Goal: Information Seeking & Learning: Learn about a topic

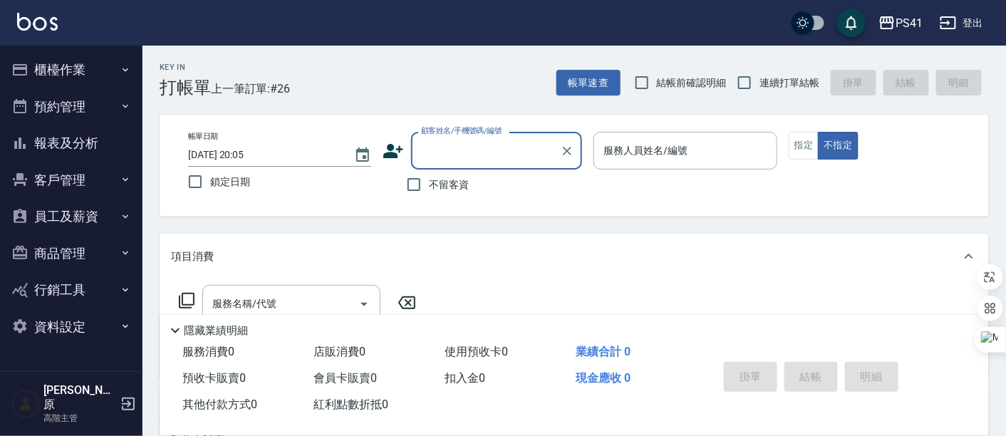
click at [900, 17] on div "PS41" at bounding box center [908, 23] width 27 height 18
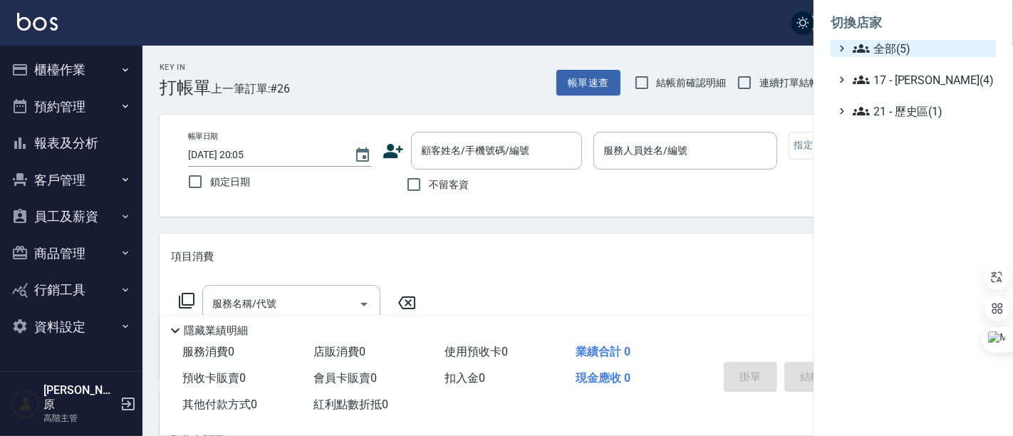
click at [907, 46] on span "全部(5)" at bounding box center [921, 48] width 137 height 17
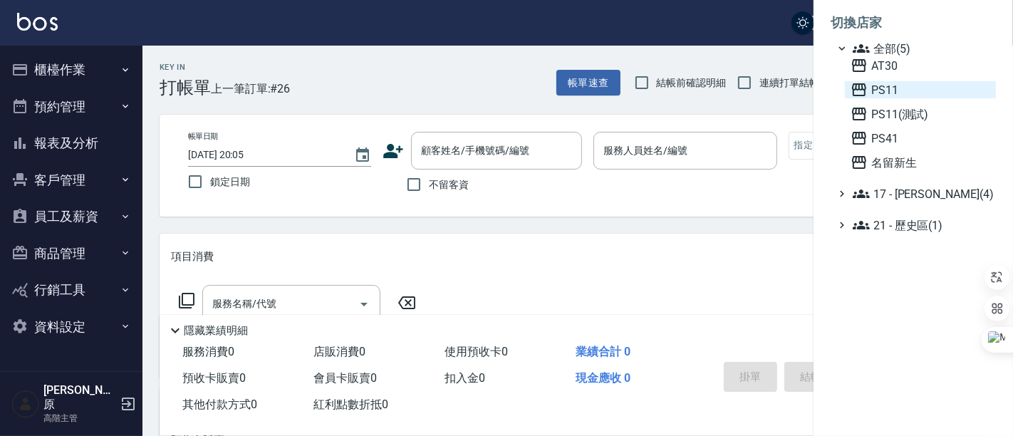
click at [896, 89] on span "PS11" at bounding box center [921, 89] width 140 height 17
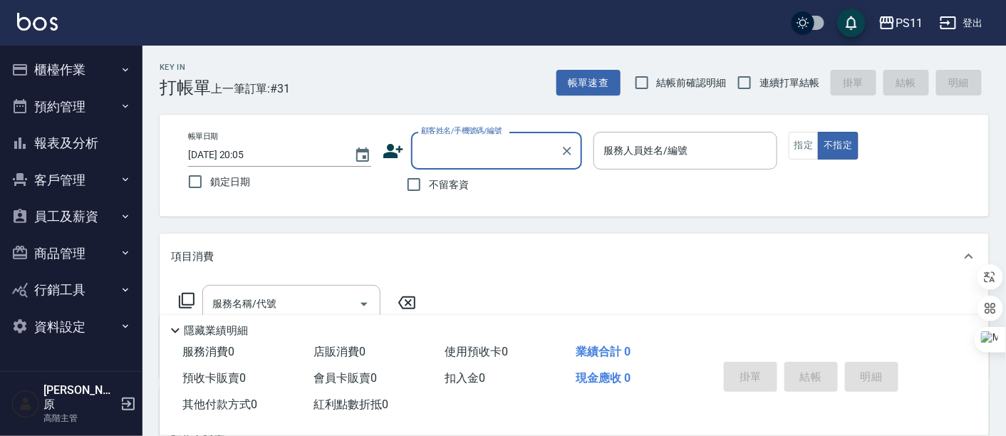
click at [58, 151] on button "報表及分析" at bounding box center [71, 143] width 131 height 37
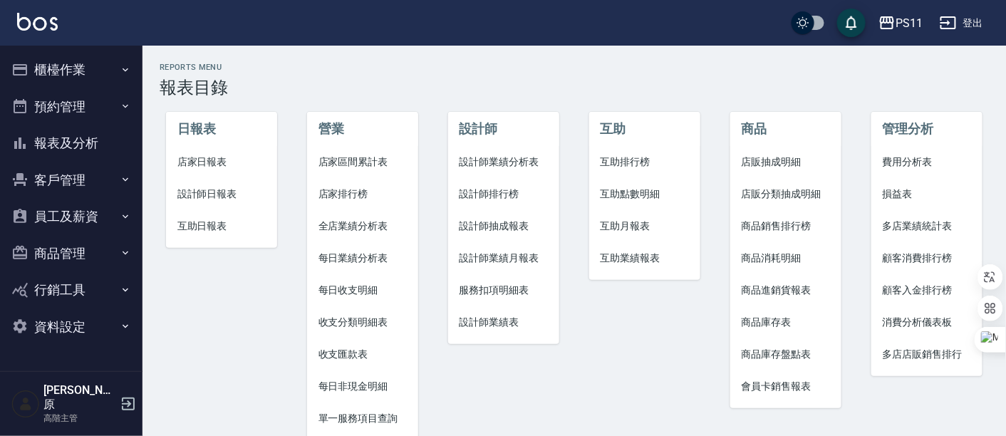
click at [360, 228] on span "全店業績分析表" at bounding box center [362, 226] width 89 height 15
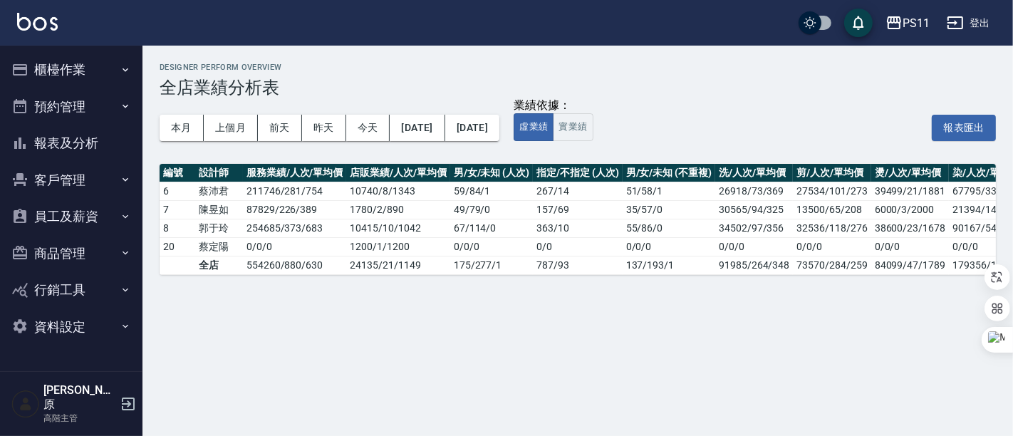
click at [41, 141] on button "報表及分析" at bounding box center [71, 143] width 131 height 37
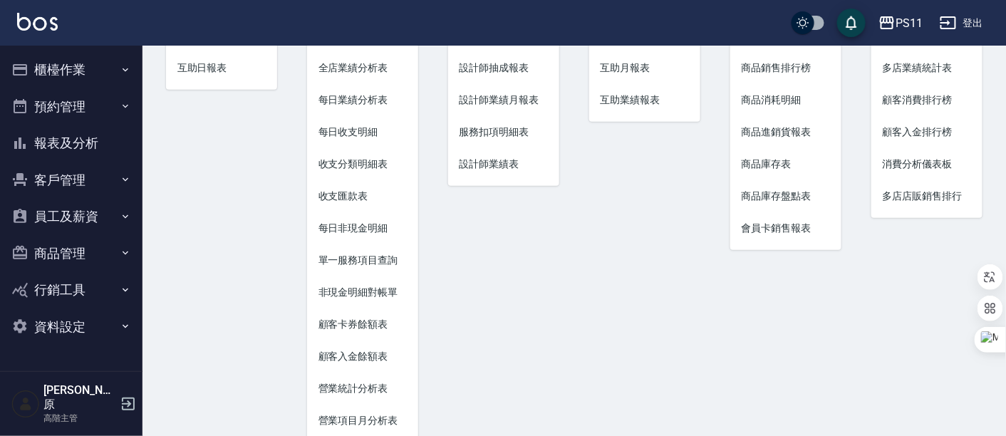
scroll to position [195, 0]
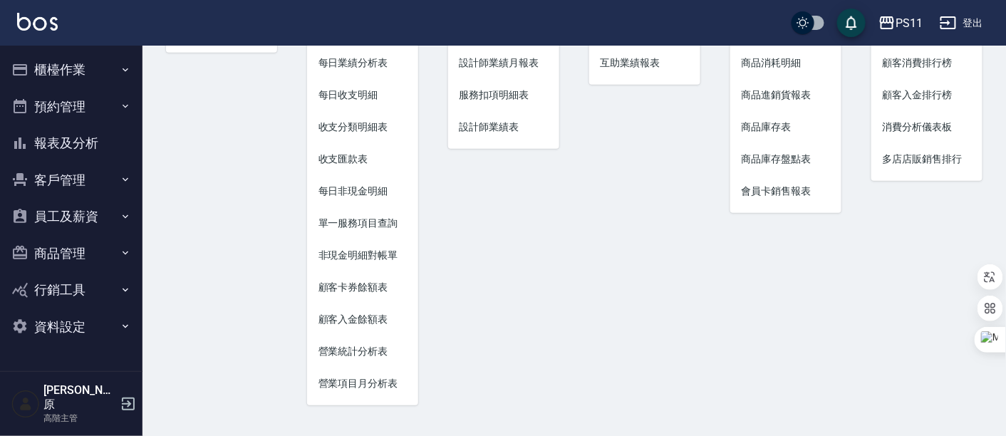
click at [351, 349] on span "營業統計分析表" at bounding box center [362, 351] width 89 height 15
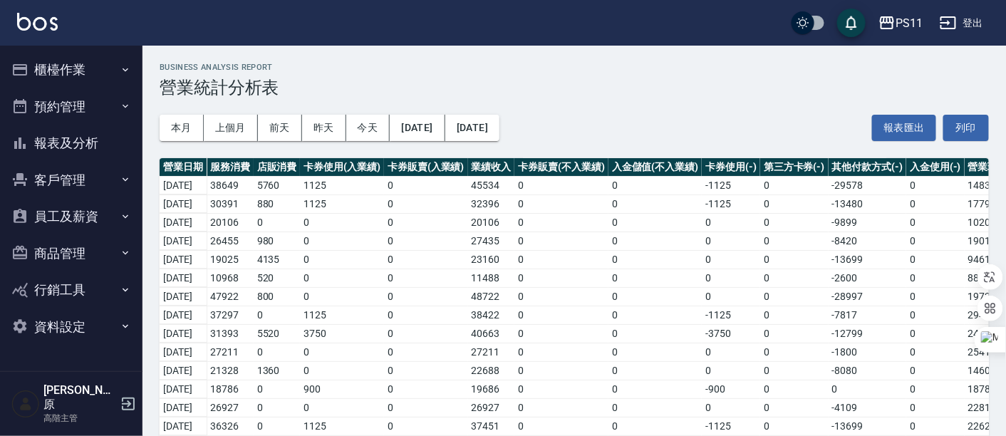
click at [103, 139] on button "報表及分析" at bounding box center [71, 143] width 131 height 37
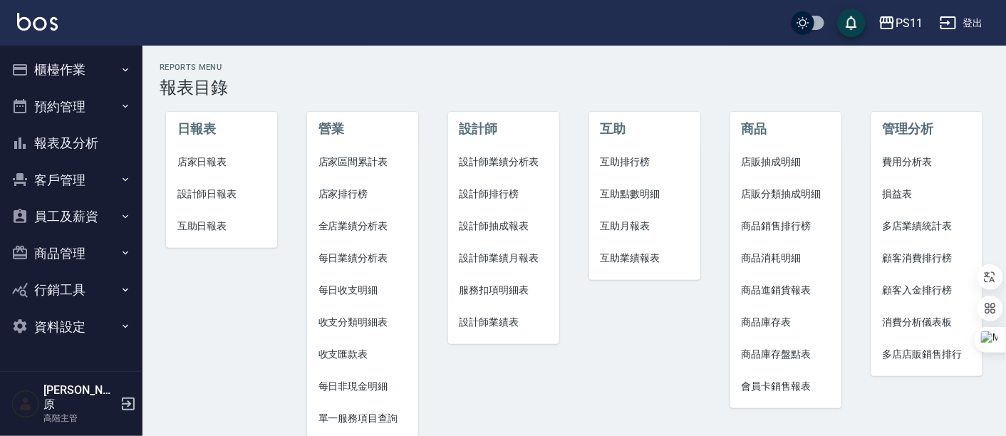
click at [363, 170] on li "店家區間累計表" at bounding box center [363, 162] width 112 height 32
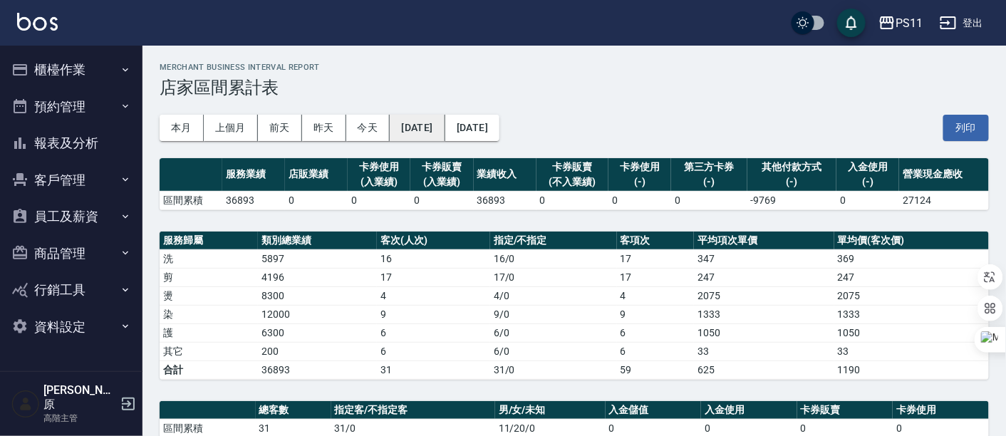
click at [427, 127] on button "[DATE]" at bounding box center [417, 128] width 55 height 26
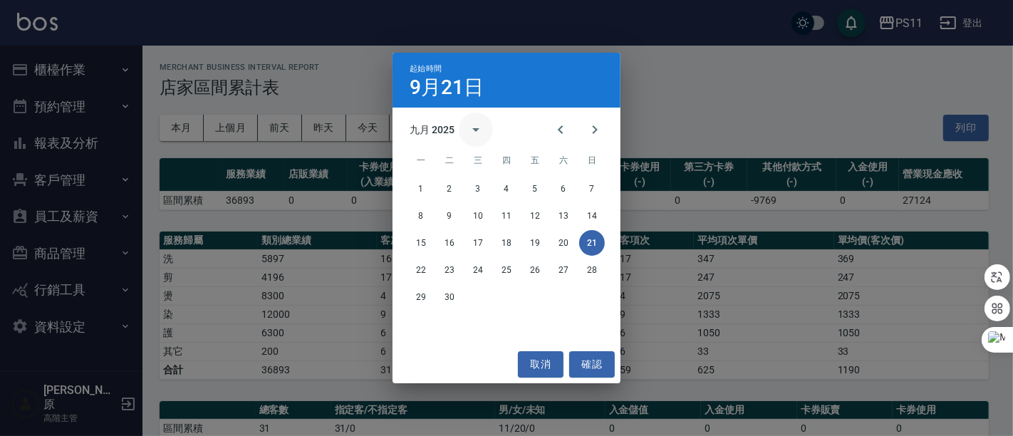
click at [472, 135] on icon "calendar view is open, switch to year view" at bounding box center [475, 129] width 17 height 17
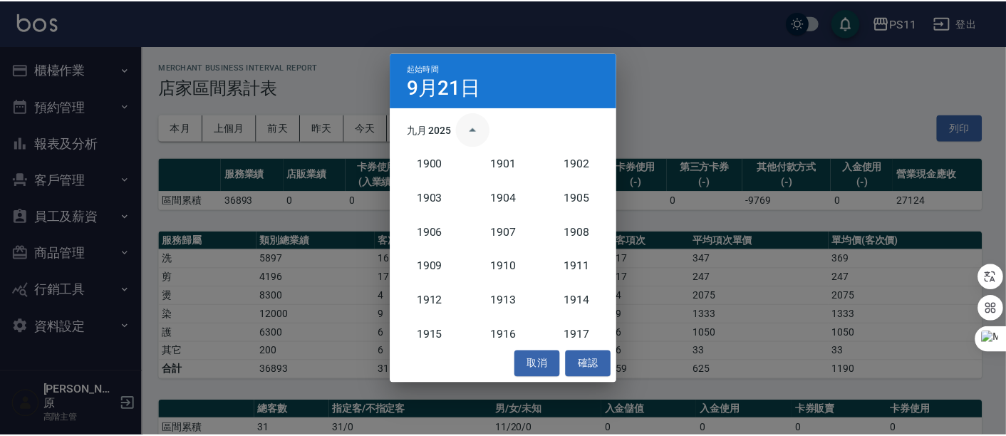
scroll to position [1319, 0]
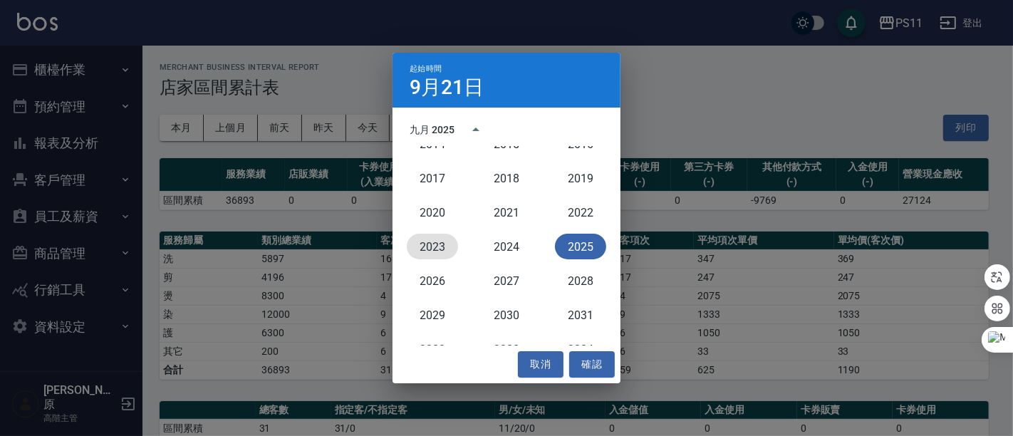
click at [442, 243] on button "2023" at bounding box center [432, 247] width 51 height 26
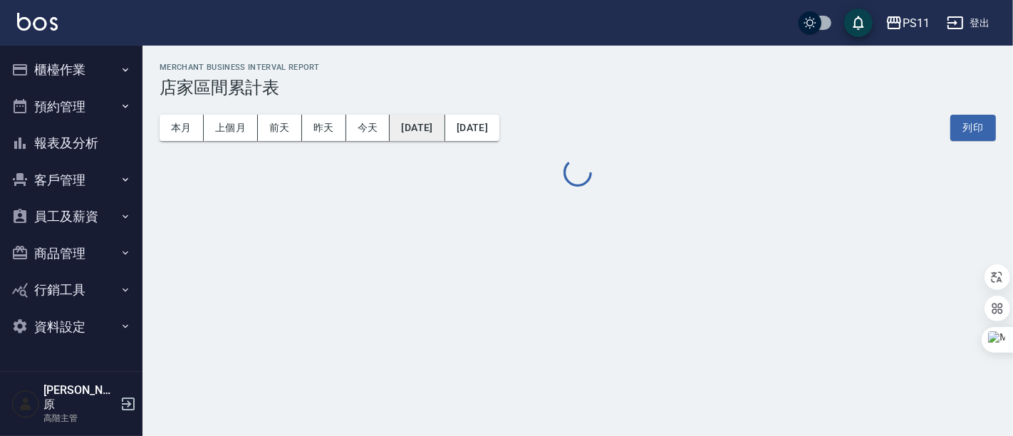
click at [442, 132] on button "[DATE]" at bounding box center [417, 128] width 55 height 26
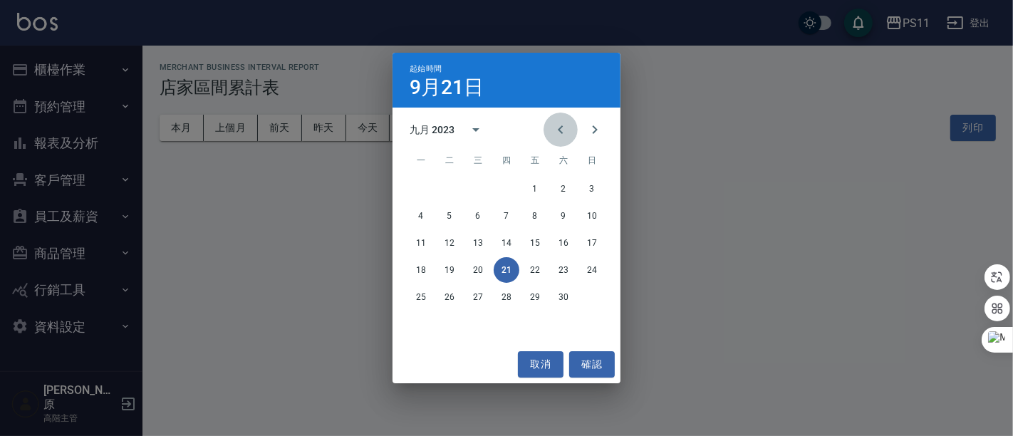
click at [548, 132] on button "Previous month" at bounding box center [560, 130] width 34 height 34
click at [508, 187] on button "1" at bounding box center [507, 189] width 26 height 26
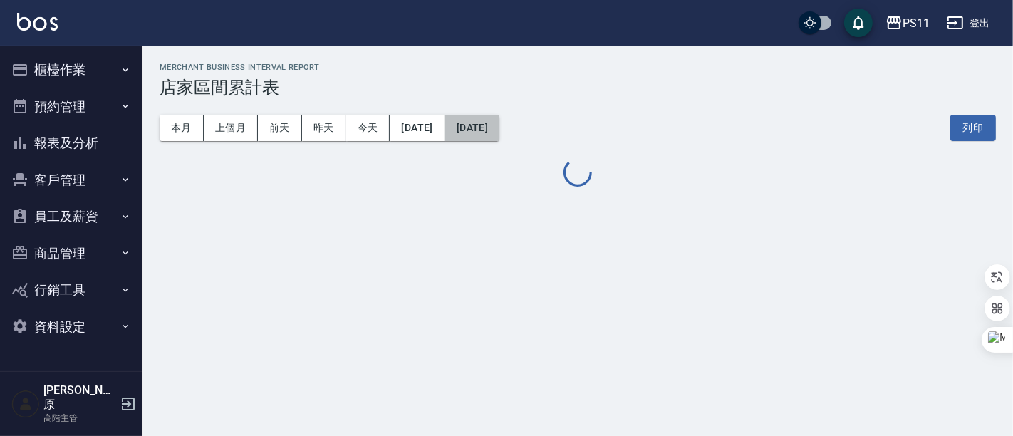
click at [499, 132] on button "2025/09/21" at bounding box center [472, 128] width 54 height 26
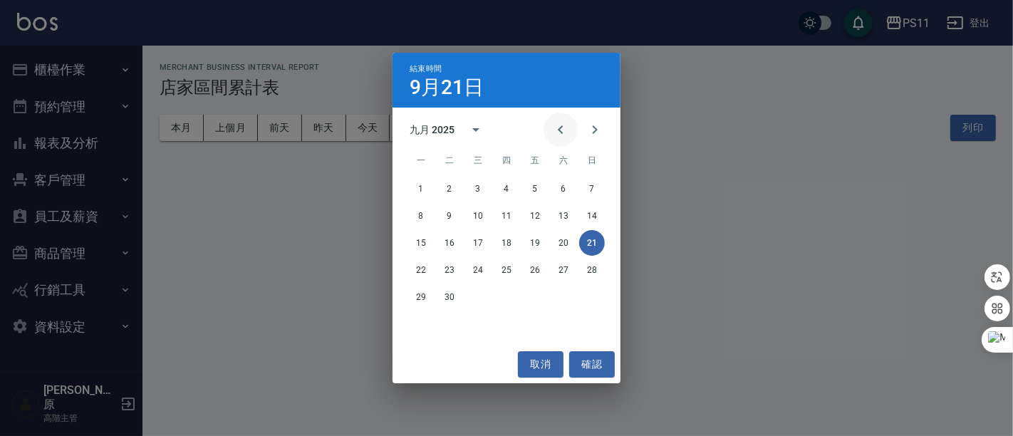
click at [552, 130] on icon "Previous month" at bounding box center [560, 129] width 17 height 17
click at [594, 135] on icon "Next month" at bounding box center [594, 129] width 17 height 17
click at [585, 293] on button "31" at bounding box center [592, 297] width 26 height 26
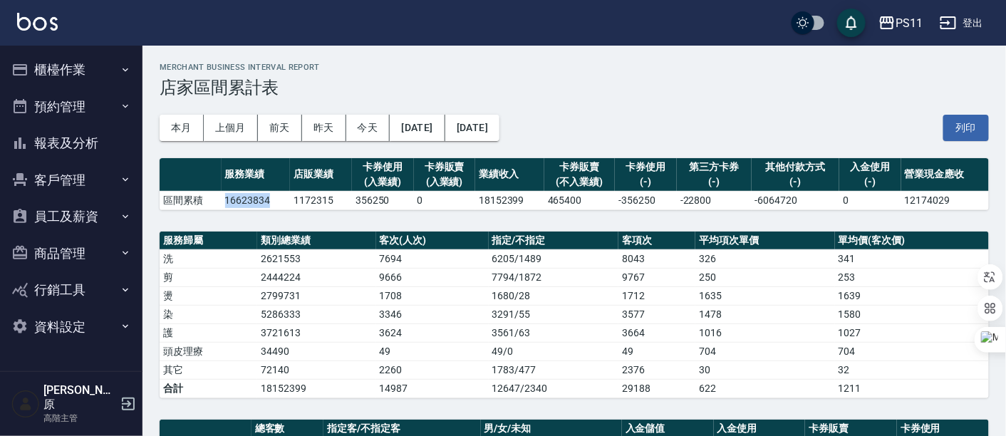
drag, startPoint x: 268, startPoint y: 196, endPoint x: 199, endPoint y: 197, distance: 68.4
click at [199, 197] on tr "區間累積 16623834 1172315 356250 0 18152399 465400 -356250 -22800 -6064720 0 121740…" at bounding box center [574, 200] width 829 height 19
copy tr "區間累積 16623834"
drag, startPoint x: 386, startPoint y: 196, endPoint x: 353, endPoint y: 196, distance: 32.8
click at [353, 196] on td "356250" at bounding box center [383, 200] width 62 height 19
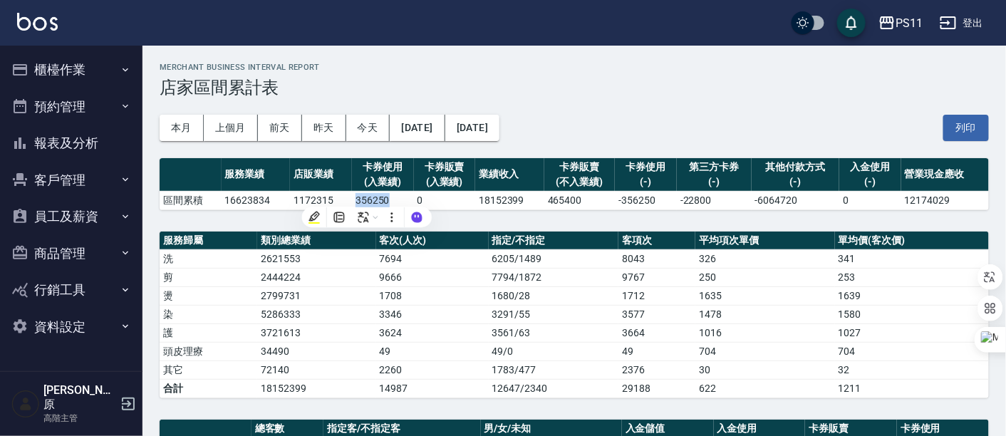
copy td "356250"
